Goal: Check status: Check status

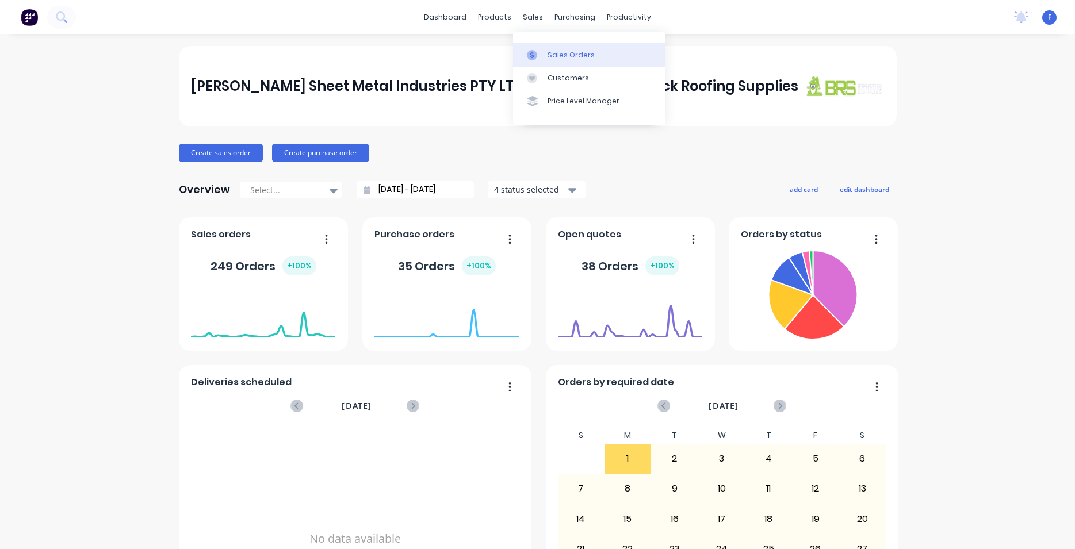
click at [535, 59] on icon at bounding box center [532, 55] width 10 height 10
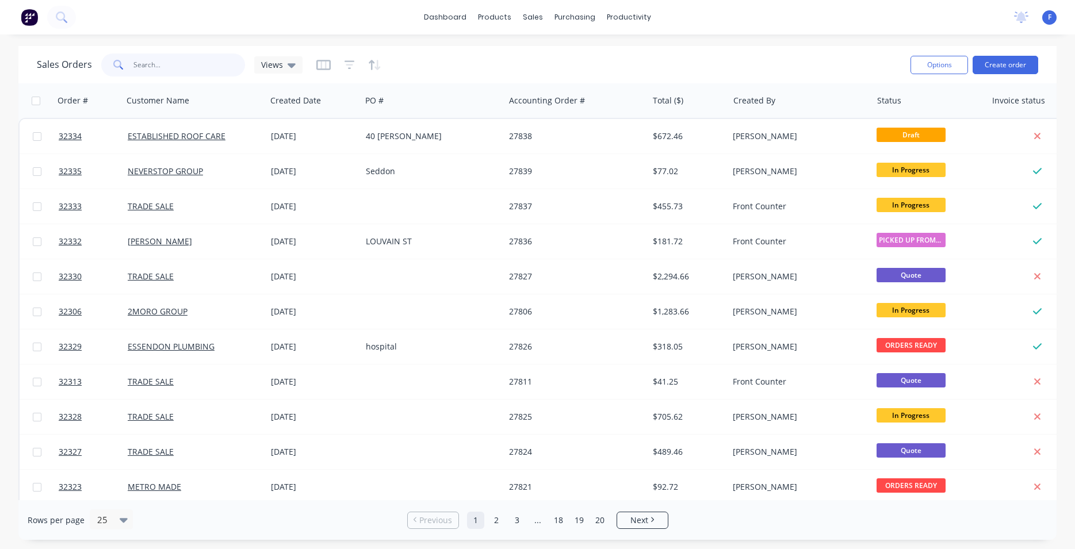
click at [211, 67] on input "text" at bounding box center [189, 64] width 112 height 23
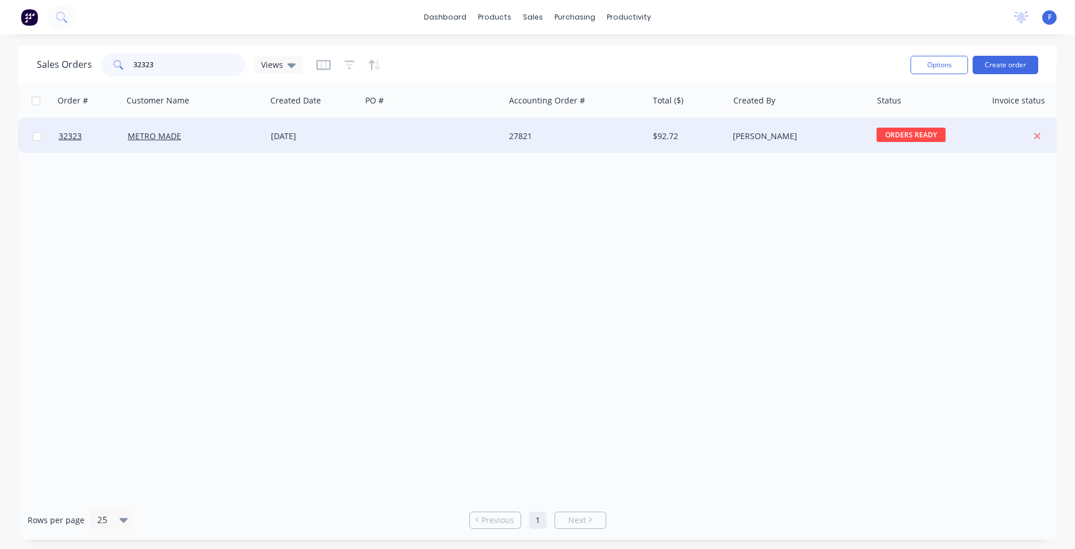
type input "32323"
click at [485, 139] on div at bounding box center [432, 136] width 143 height 35
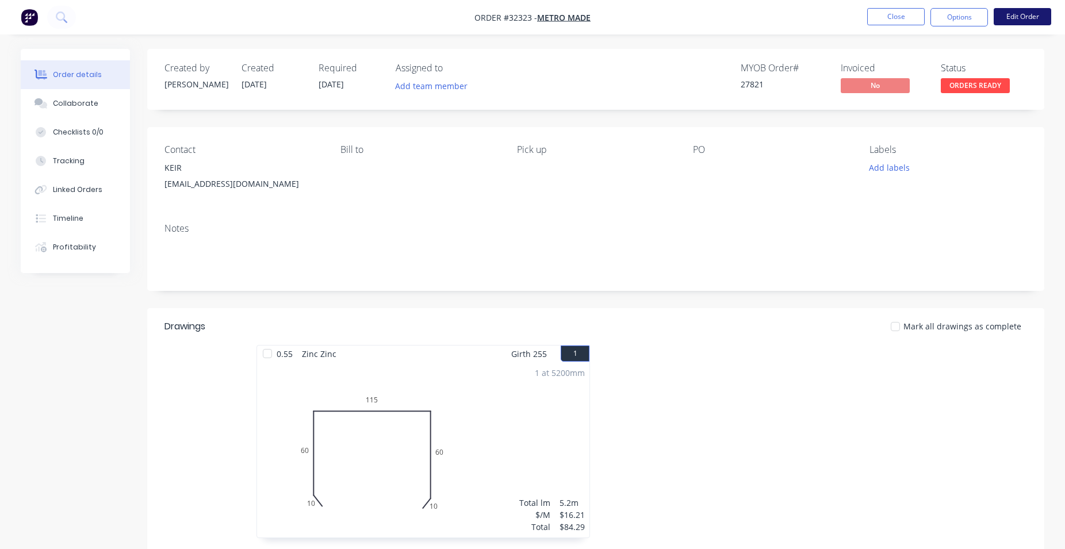
click at [1019, 22] on button "Edit Order" at bounding box center [1023, 16] width 58 height 17
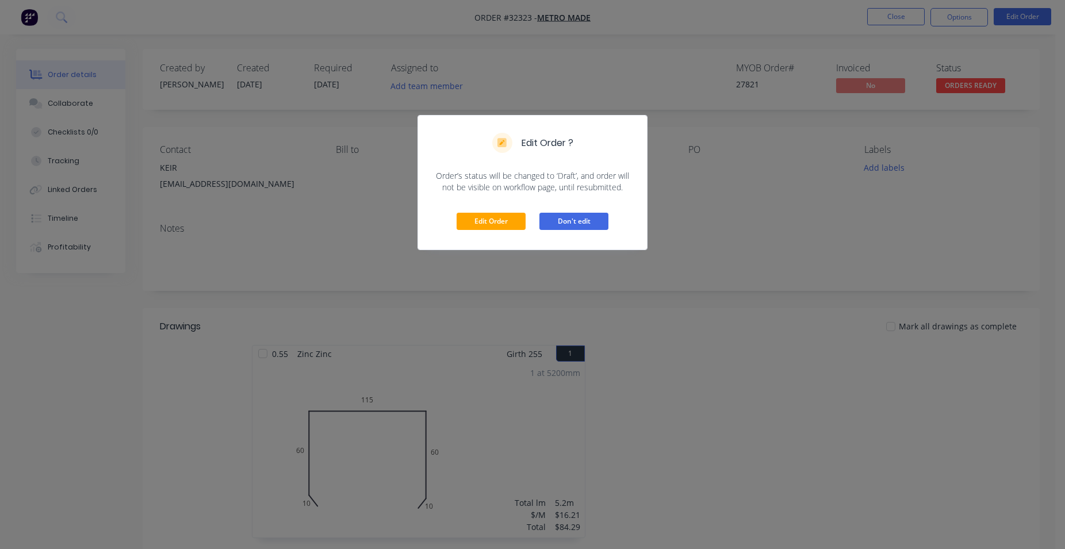
click at [578, 216] on button "Don't edit" at bounding box center [573, 221] width 69 height 17
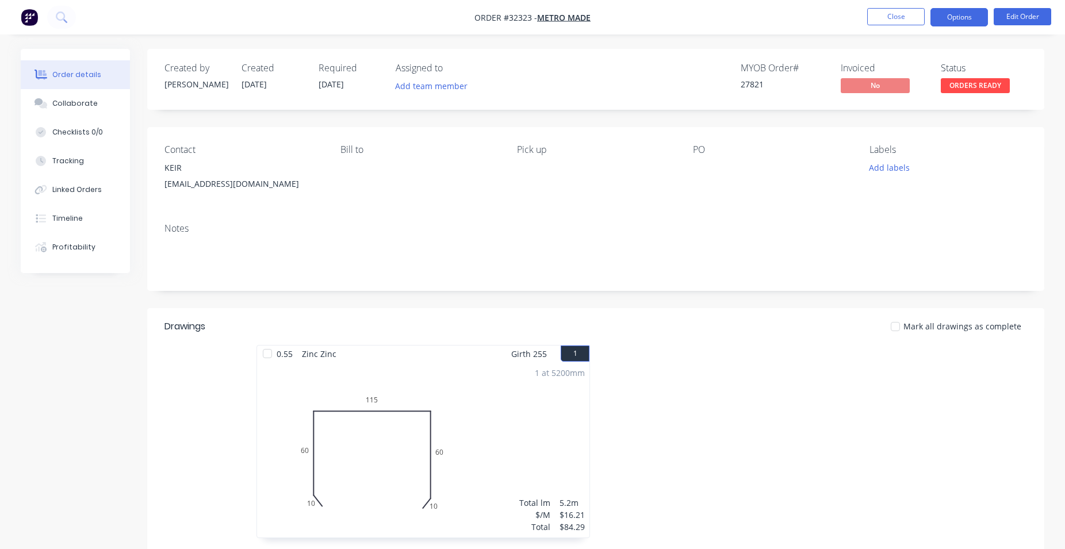
click at [964, 23] on button "Options" at bounding box center [959, 17] width 58 height 18
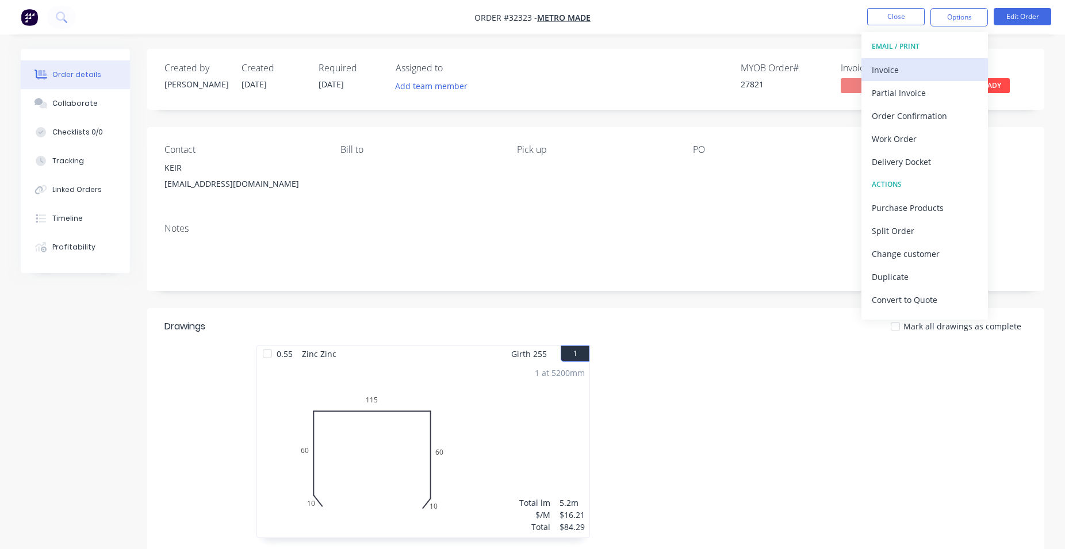
click at [900, 72] on div "Invoice" at bounding box center [925, 70] width 106 height 17
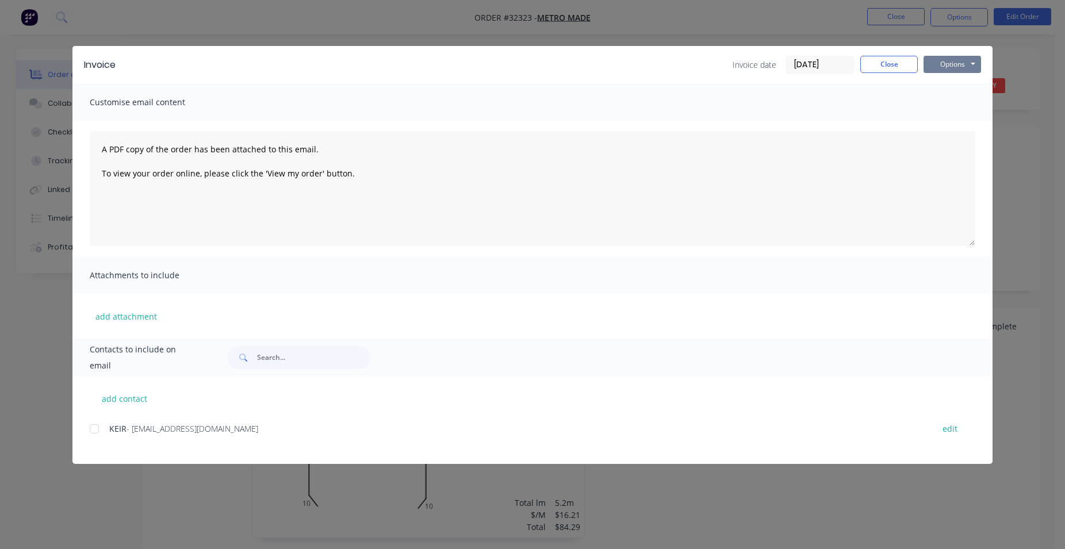
click at [972, 66] on button "Options" at bounding box center [952, 64] width 58 height 17
click at [953, 105] on button "Print" at bounding box center [960, 103] width 74 height 19
click at [878, 71] on button "Close" at bounding box center [889, 64] width 58 height 17
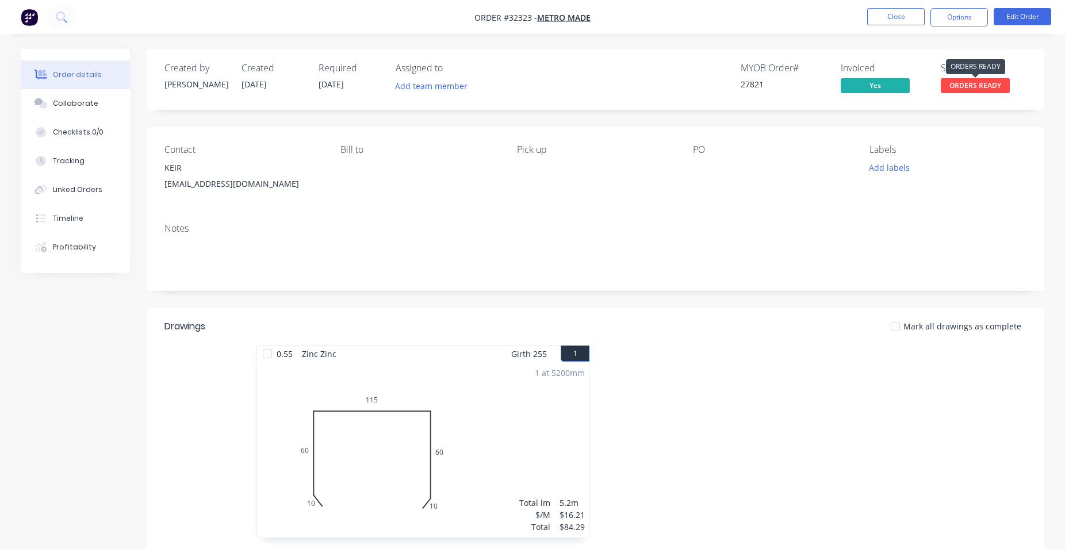
click at [982, 89] on span "ORDERS READY" at bounding box center [975, 85] width 69 height 14
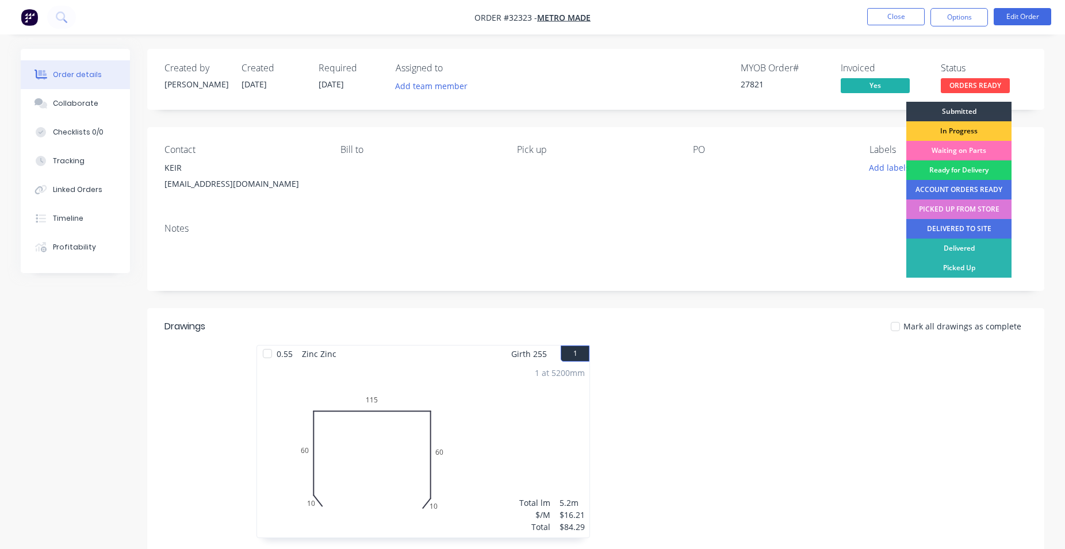
drag, startPoint x: 971, startPoint y: 206, endPoint x: 964, endPoint y: 160, distance: 46.5
click at [971, 206] on div "PICKED UP FROM STORE" at bounding box center [958, 210] width 105 height 20
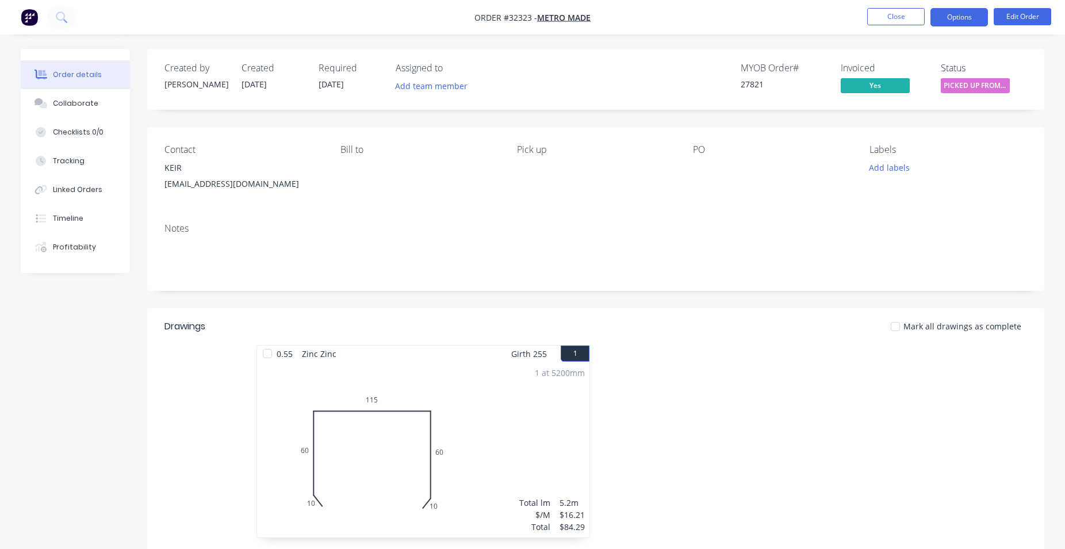
click at [975, 16] on button "Options" at bounding box center [959, 17] width 58 height 18
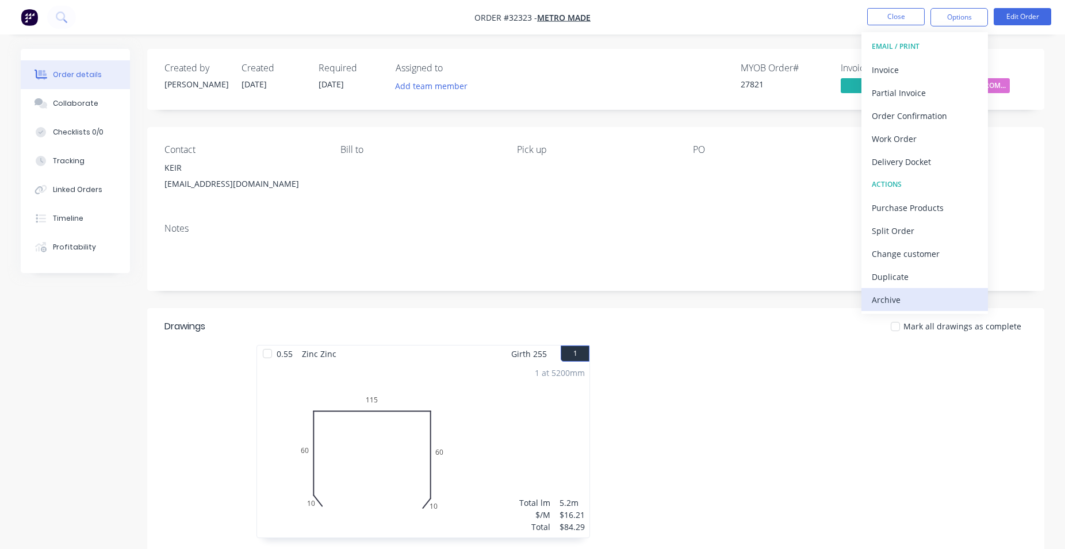
click at [910, 294] on div "Archive" at bounding box center [925, 300] width 106 height 17
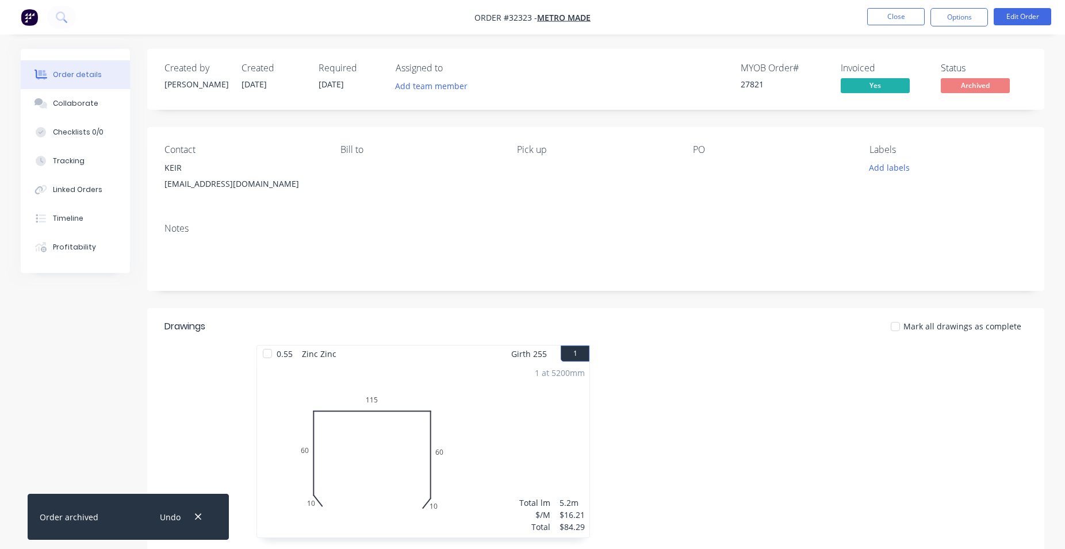
click at [22, 17] on img "button" at bounding box center [29, 17] width 17 height 17
